Goal: Task Accomplishment & Management: Complete application form

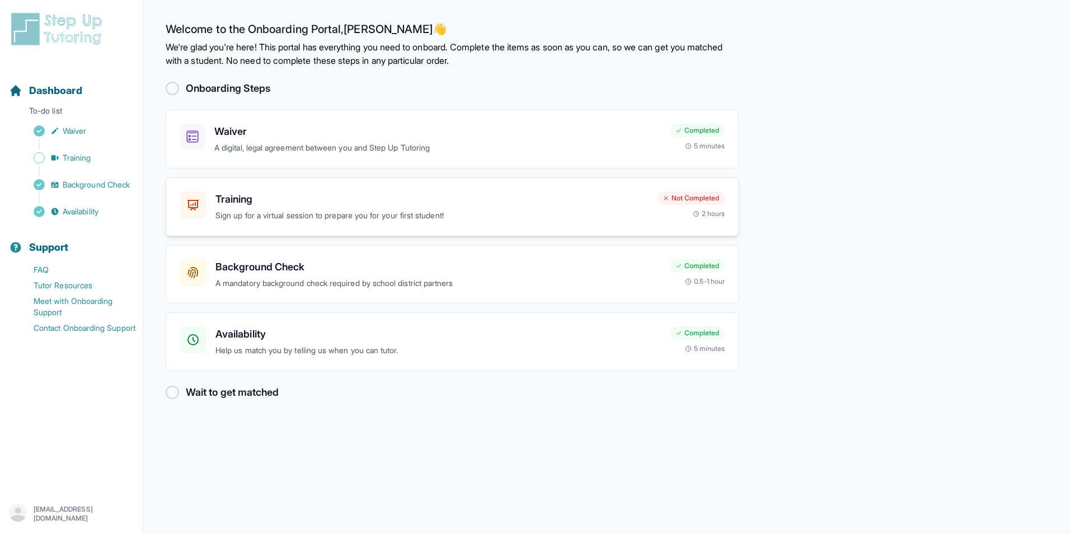
click at [239, 217] on p "Sign up for a virtual session to prepare you for your first student!" at bounding box center [431, 215] width 433 height 13
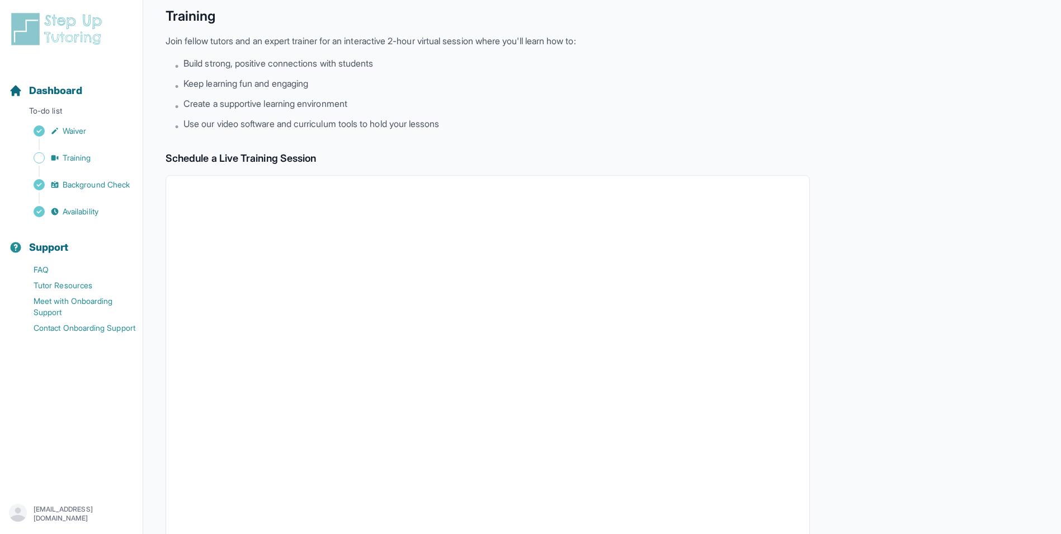
scroll to position [56, 0]
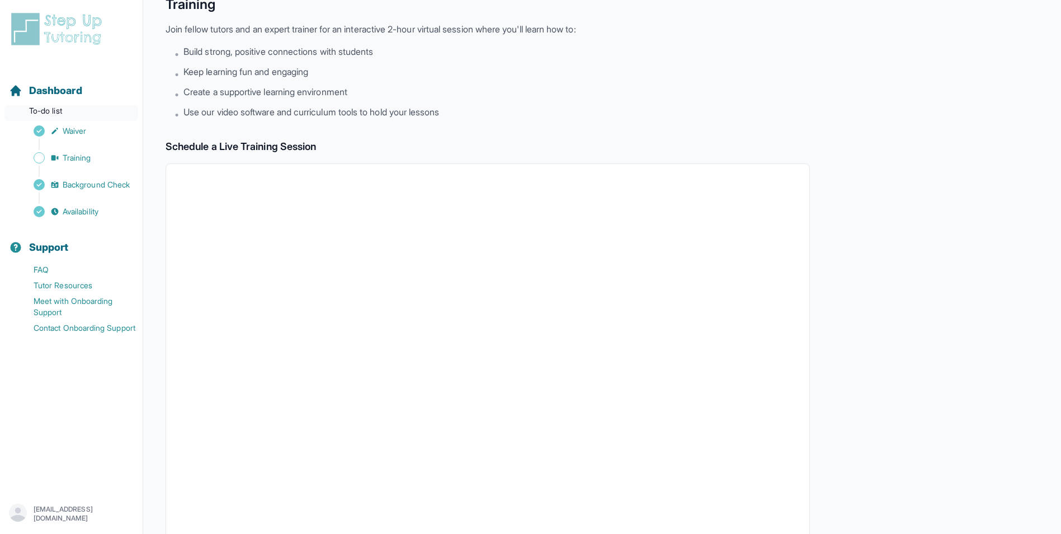
click at [61, 110] on p "To-do list" at bounding box center [71, 113] width 134 height 16
click at [69, 161] on span "Training" at bounding box center [77, 157] width 29 height 11
click at [69, 184] on span "Background Check" at bounding box center [96, 184] width 67 height 11
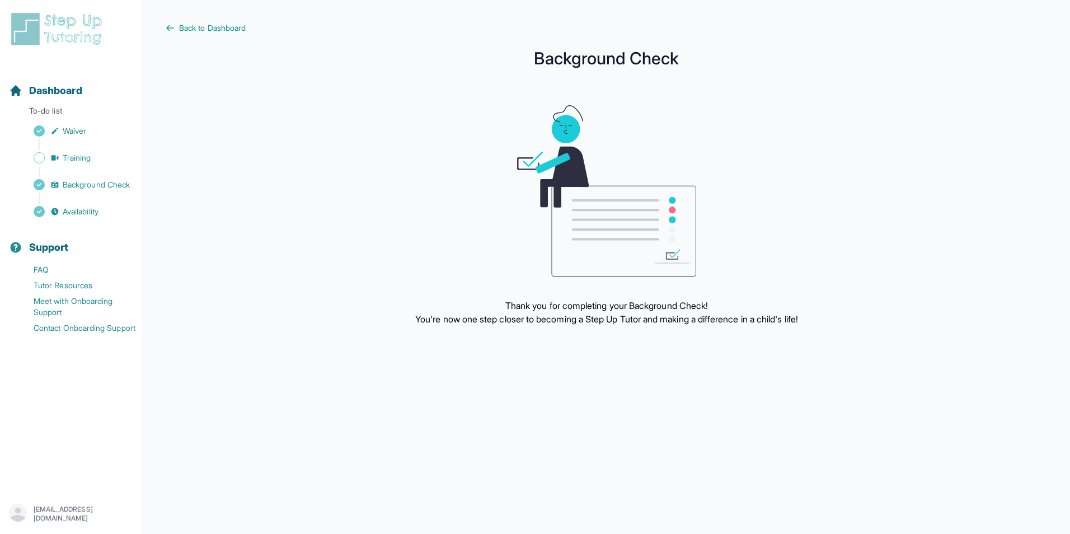
click at [549, 373] on main "Back to Dashboard Background Check Thank you for completing your Background Che…" at bounding box center [606, 267] width 927 height 534
click at [70, 29] on img at bounding box center [59, 29] width 100 height 36
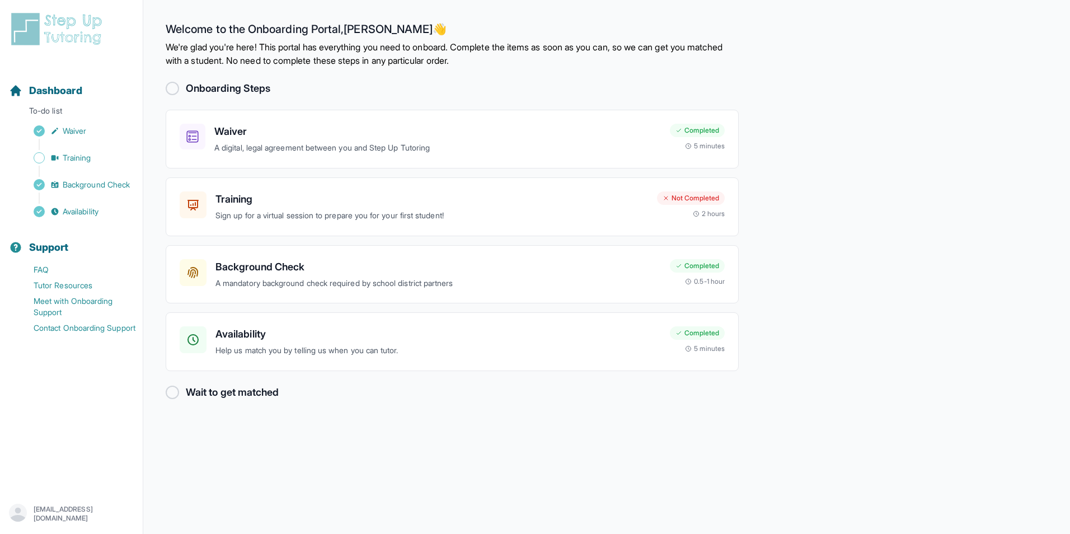
click at [171, 87] on div at bounding box center [172, 88] width 13 height 13
click at [231, 1] on main "Welcome to the Onboarding Portal, Debbie 👋 We're glad you're here! This portal …" at bounding box center [606, 267] width 927 height 534
click at [67, 266] on link "FAQ" at bounding box center [76, 270] width 134 height 16
click at [290, 331] on h3 "Availability" at bounding box center [437, 334] width 445 height 16
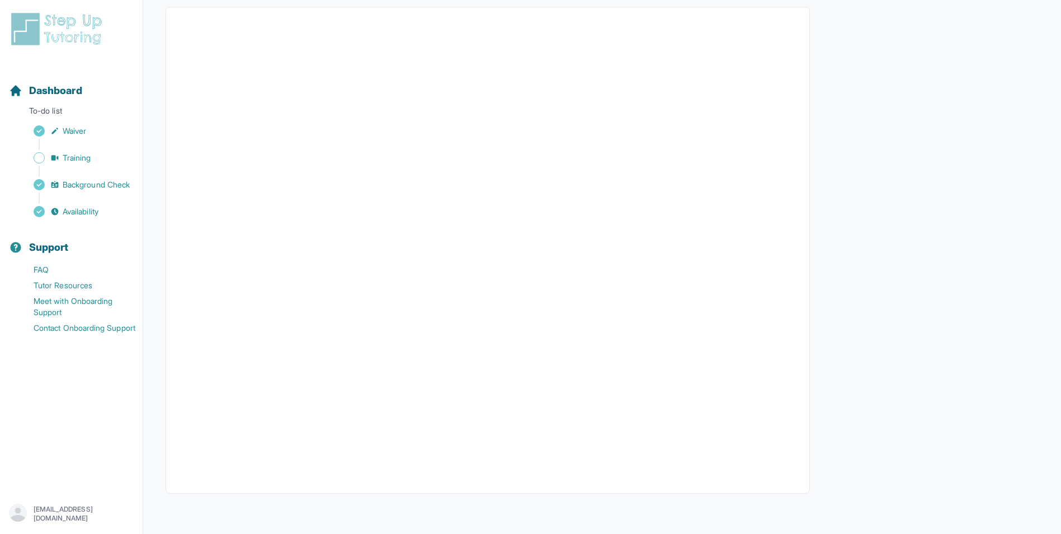
scroll to position [116, 0]
